Goal: Navigation & Orientation: Find specific page/section

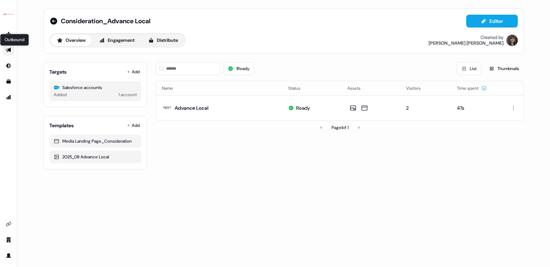
click at [9, 49] on icon "Go to outbound experience" at bounding box center [8, 50] width 5 height 5
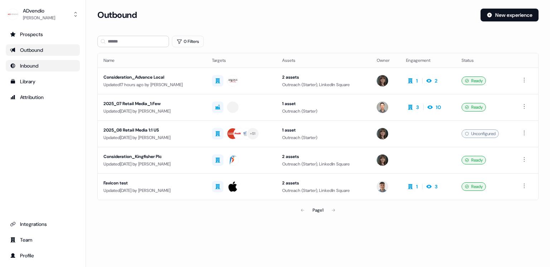
click at [19, 67] on div "Inbound" at bounding box center [42, 65] width 65 height 7
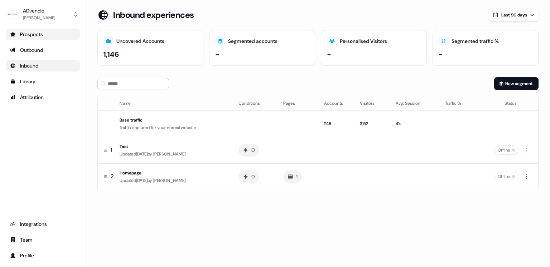
click at [32, 29] on link "Prospects" at bounding box center [43, 34] width 74 height 11
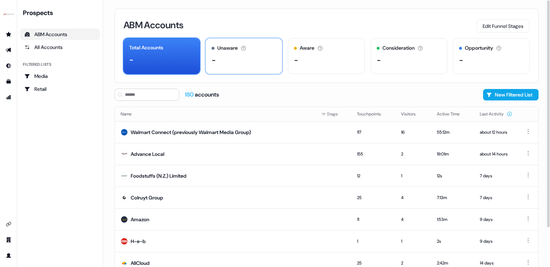
click at [234, 64] on div "-" at bounding box center [243, 60] width 64 height 11
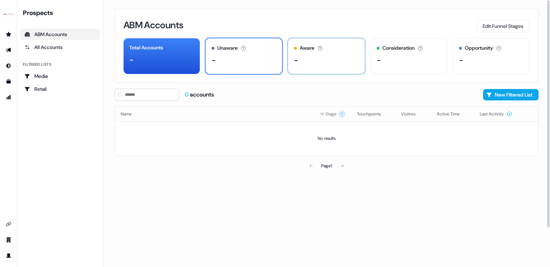
click at [306, 64] on div "-" at bounding box center [326, 60] width 64 height 11
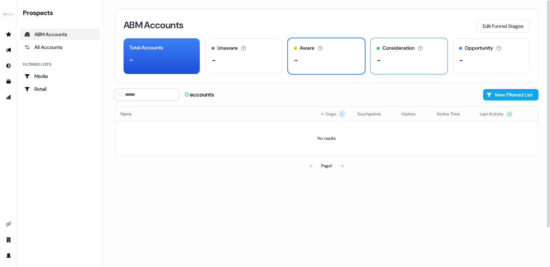
click at [396, 60] on div "-" at bounding box center [408, 60] width 64 height 11
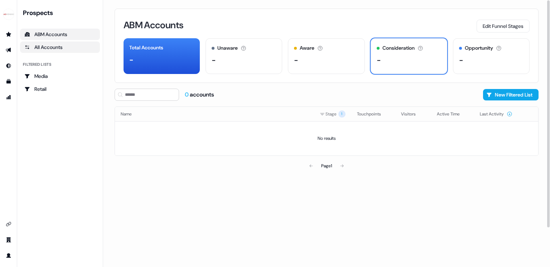
click at [72, 47] on div "All Accounts" at bounding box center [59, 47] width 71 height 7
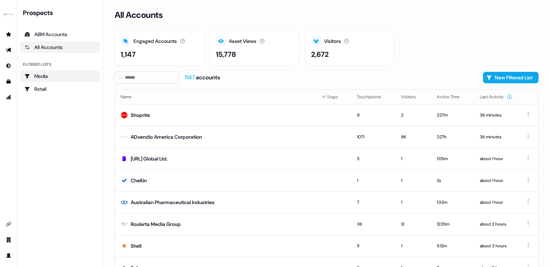
click at [62, 72] on link "Media" at bounding box center [60, 75] width 80 height 11
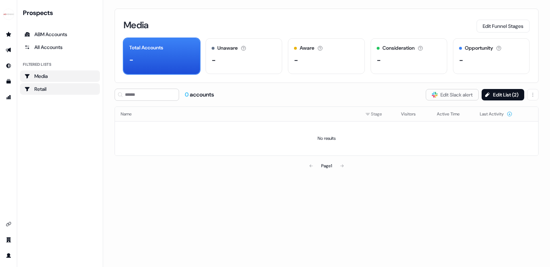
click at [54, 87] on div "Retail" at bounding box center [59, 89] width 71 height 7
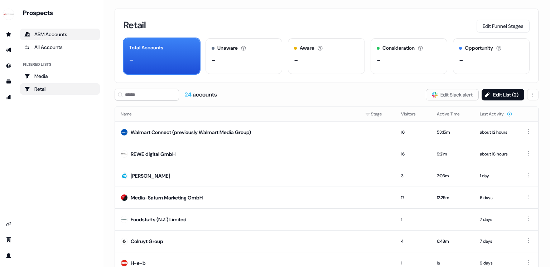
click at [51, 36] on div "ABM Accounts" at bounding box center [59, 34] width 71 height 7
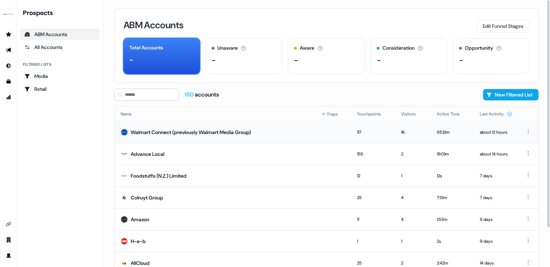
click at [337, 133] on td at bounding box center [333, 132] width 36 height 22
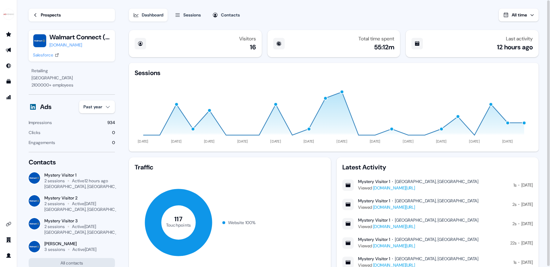
click at [36, 16] on icon at bounding box center [35, 15] width 5 height 5
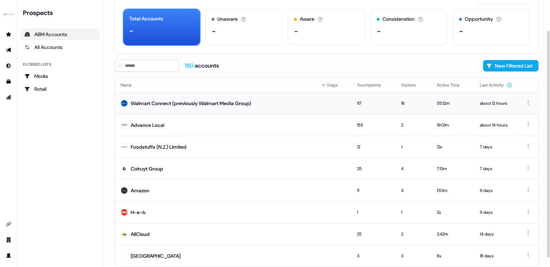
scroll to position [41, 0]
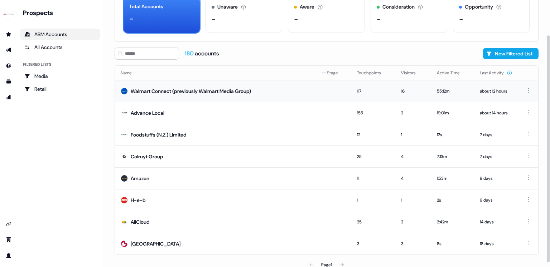
click at [273, 97] on td "Walmart Connect (previously Walmart Media Group)" at bounding box center [215, 91] width 200 height 22
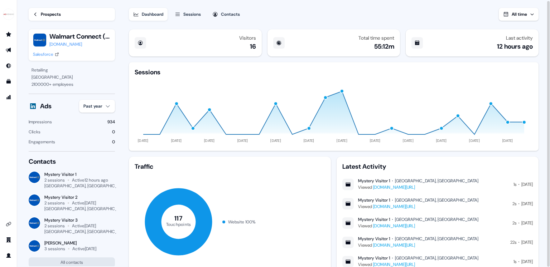
click at [53, 17] on div "Prospects" at bounding box center [51, 14] width 20 height 7
